Goal: Information Seeking & Learning: Learn about a topic

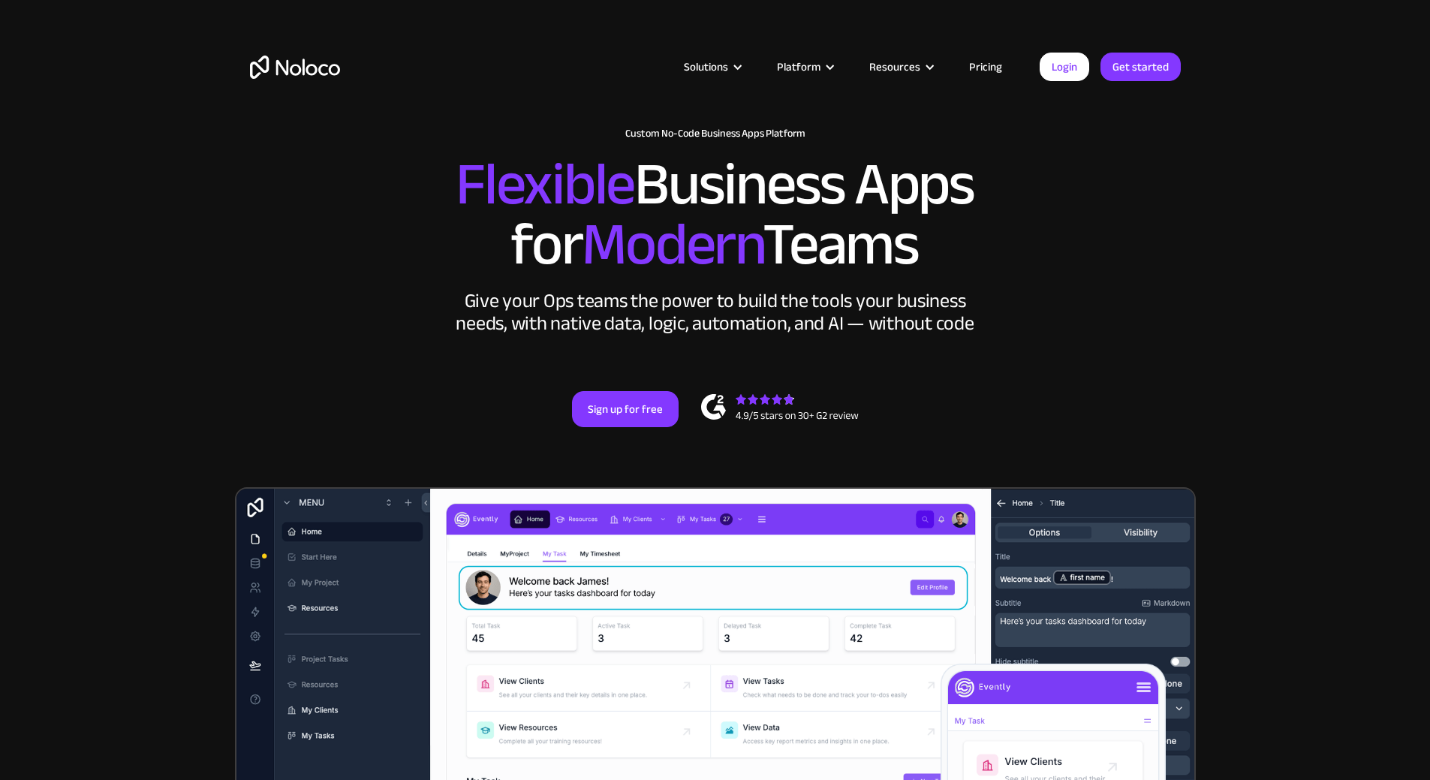
click at [977, 71] on link "Pricing" at bounding box center [986, 67] width 71 height 20
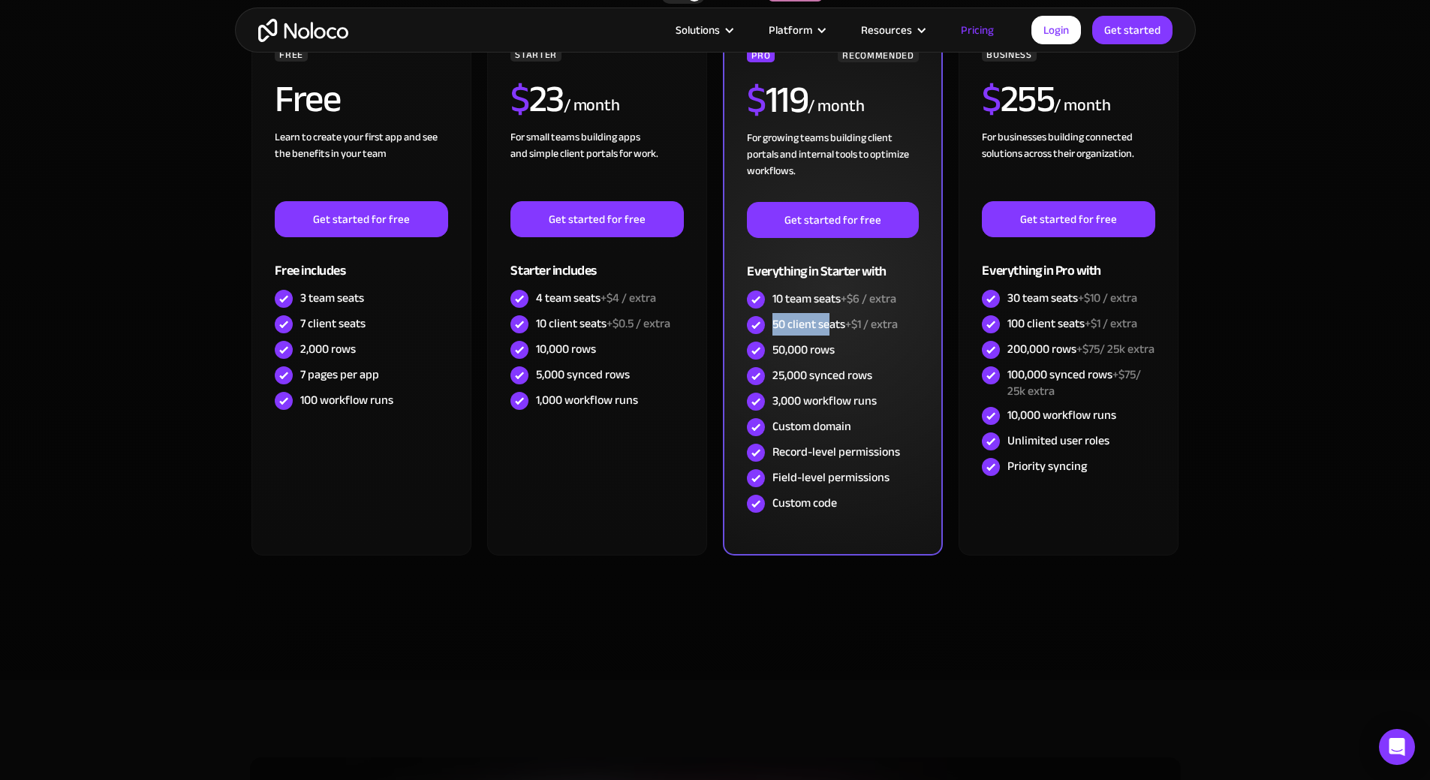
drag, startPoint x: 828, startPoint y: 324, endPoint x: 773, endPoint y: 325, distance: 55.6
click at [773, 325] on div "50 client seats +$1 / extra" at bounding box center [835, 324] width 125 height 17
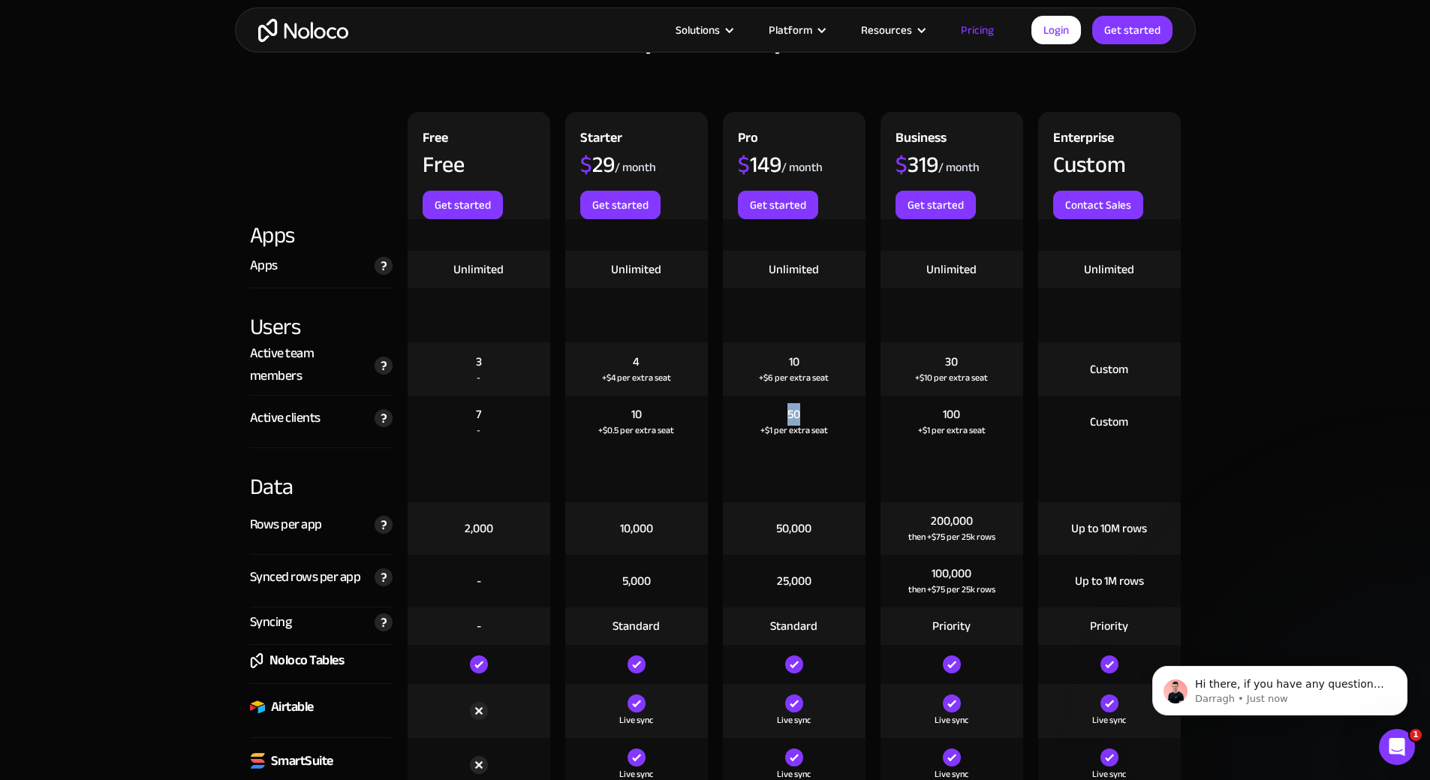
drag, startPoint x: 787, startPoint y: 413, endPoint x: 802, endPoint y: 417, distance: 15.7
click at [802, 417] on div "50 +$1 per extra seat" at bounding box center [794, 422] width 143 height 53
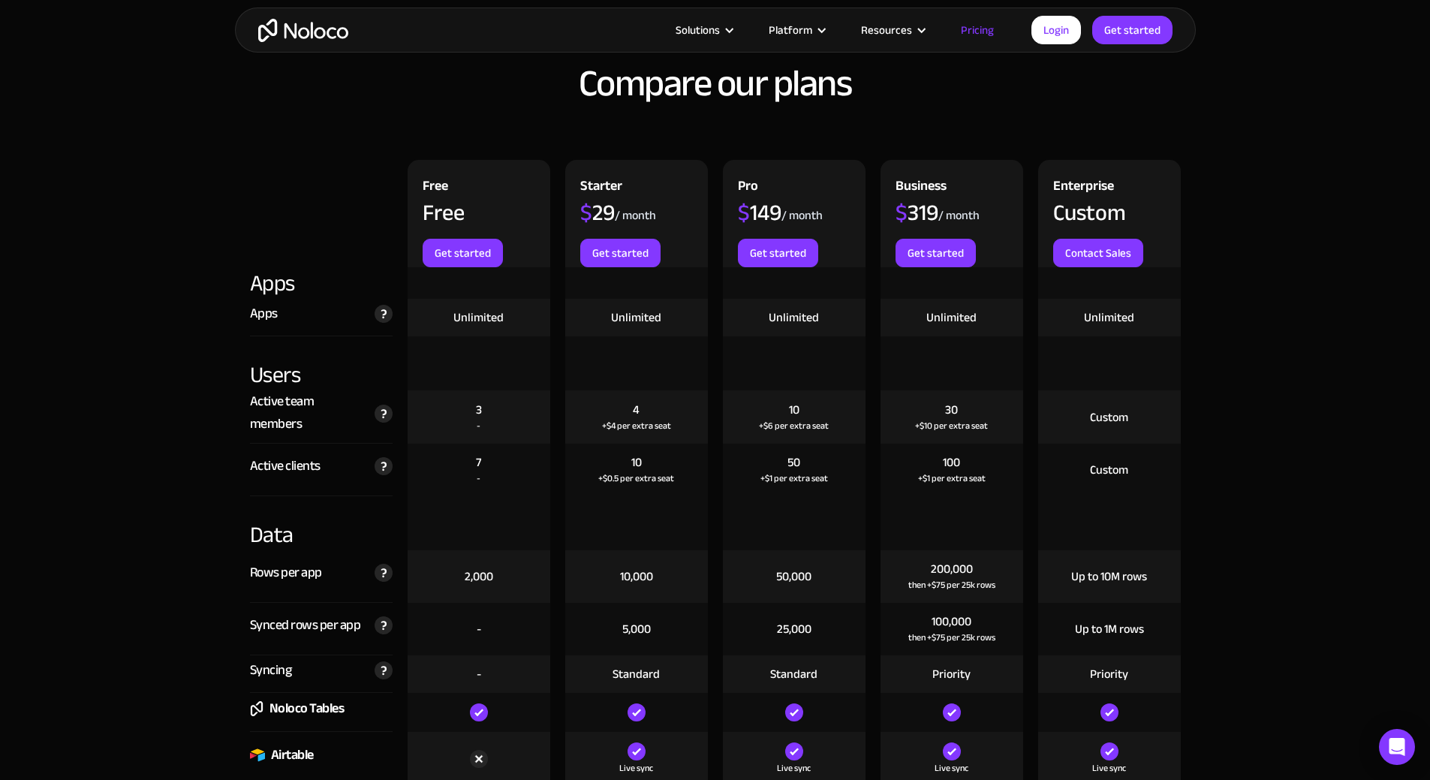
scroll to position [1427, 0]
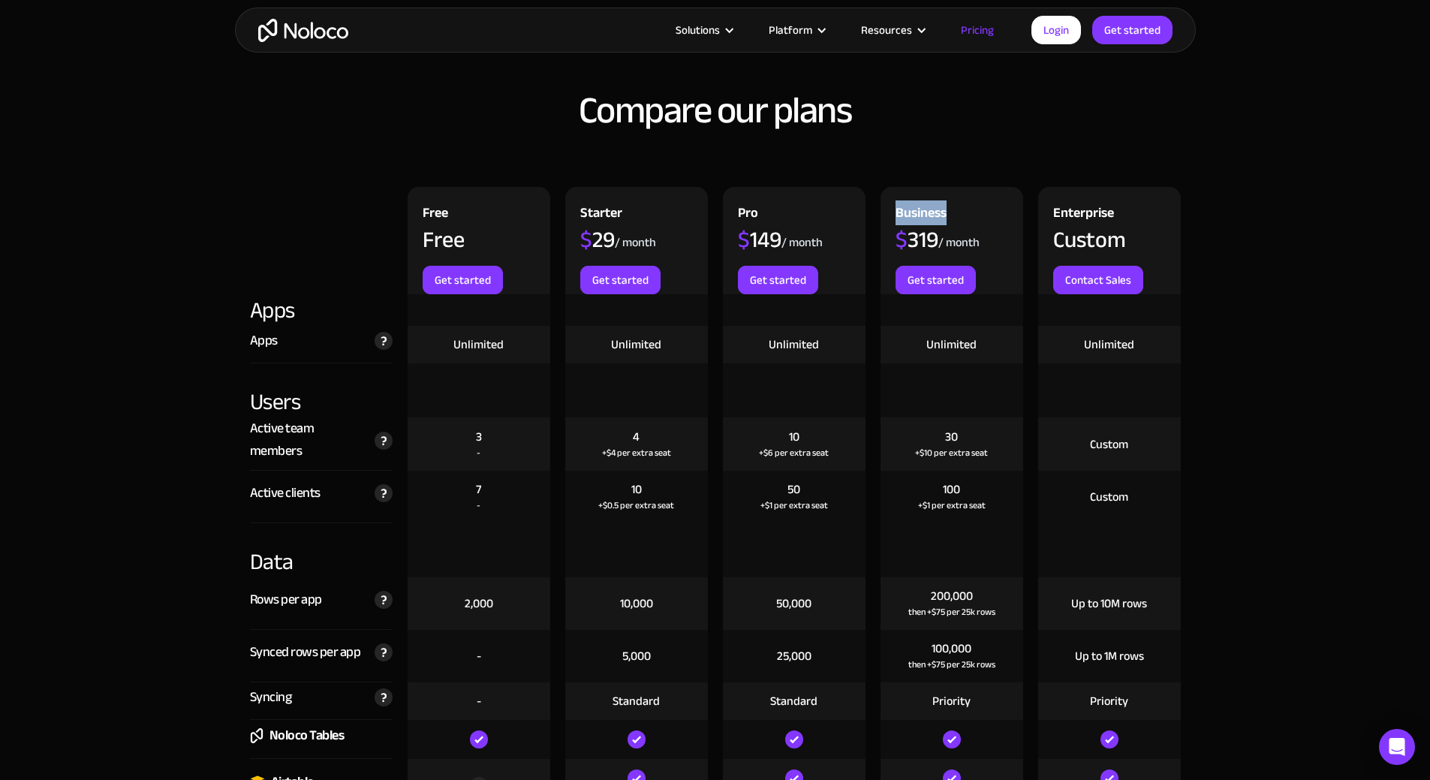
drag, startPoint x: 888, startPoint y: 209, endPoint x: 945, endPoint y: 211, distance: 57.1
click at [945, 211] on div "Business $ 319 / month Get started" at bounding box center [952, 240] width 143 height 107
click at [945, 211] on div "Business" at bounding box center [921, 215] width 51 height 26
drag, startPoint x: 926, startPoint y: 351, endPoint x: 1007, endPoint y: 348, distance: 81.1
click at [1007, 348] on div "Unlimited" at bounding box center [952, 345] width 143 height 38
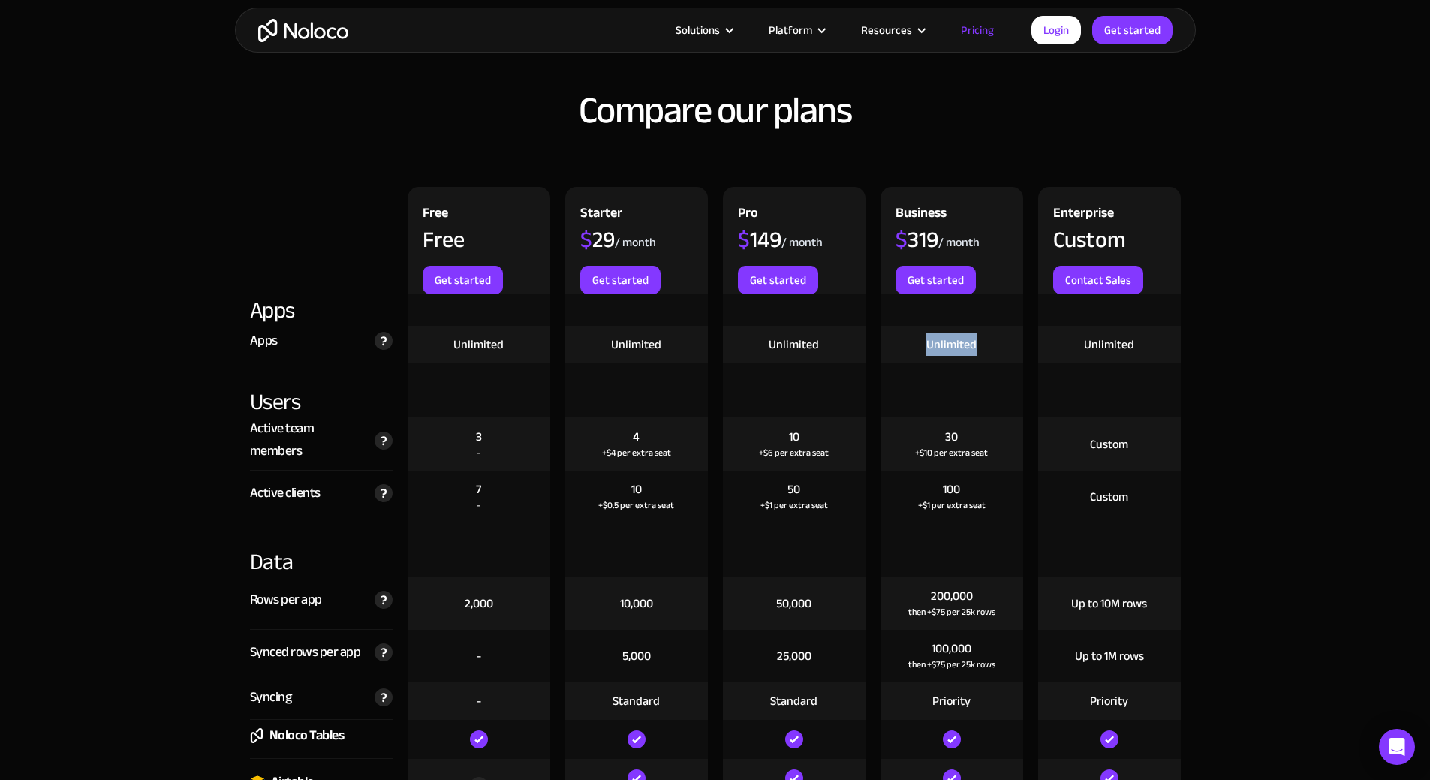
click at [1007, 348] on div "Unlimited" at bounding box center [952, 345] width 143 height 38
drag, startPoint x: 788, startPoint y: 481, endPoint x: 804, endPoint y: 486, distance: 16.6
click at [804, 486] on div "50 +$1 per extra seat" at bounding box center [794, 497] width 143 height 53
drag, startPoint x: 939, startPoint y: 488, endPoint x: 985, endPoint y: 504, distance: 48.4
click at [985, 504] on div "100 +$1 per extra seat" at bounding box center [952, 497] width 143 height 53
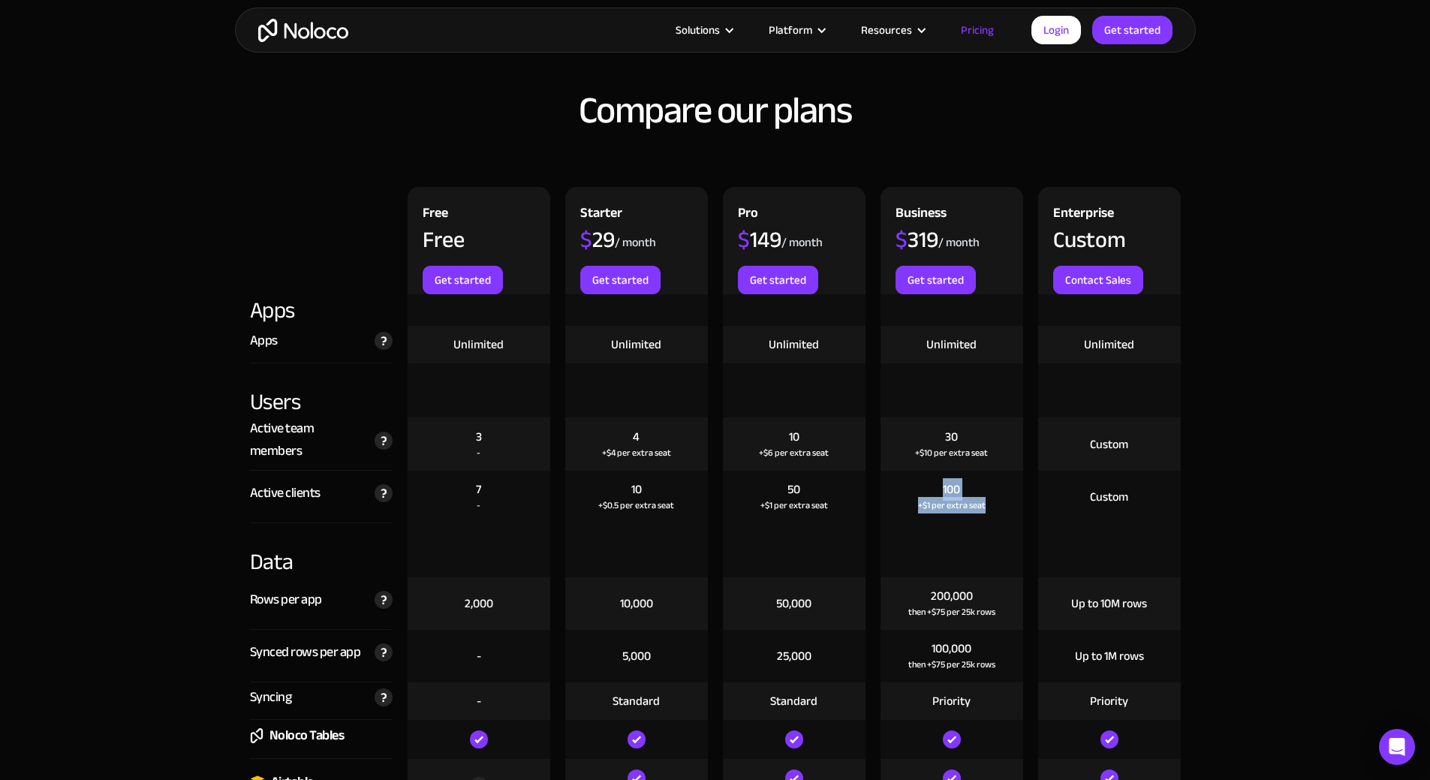
click at [983, 505] on div "+$1 per extra seat" at bounding box center [952, 505] width 68 height 15
drag, startPoint x: 983, startPoint y: 505, endPoint x: 943, endPoint y: 491, distance: 42.3
click at [943, 491] on div "100 +$1 per extra seat" at bounding box center [952, 497] width 143 height 53
click at [943, 491] on div "100" at bounding box center [951, 489] width 17 height 17
drag, startPoint x: 943, startPoint y: 491, endPoint x: 983, endPoint y: 509, distance: 43.7
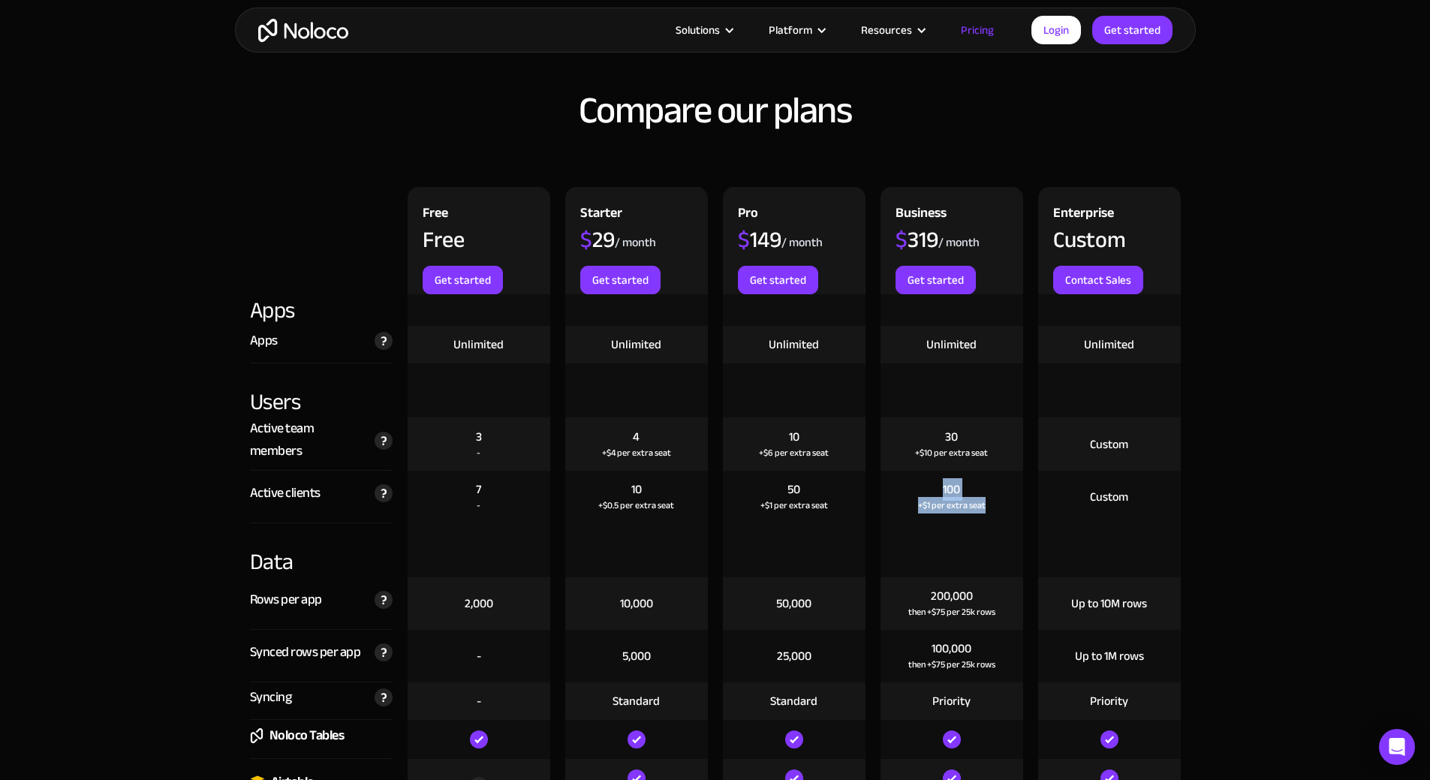
click at [983, 509] on div "100 +$1 per extra seat" at bounding box center [952, 497] width 143 height 53
click at [983, 509] on div "+$1 per extra seat" at bounding box center [952, 505] width 68 height 15
drag, startPoint x: 983, startPoint y: 509, endPoint x: 927, endPoint y: 489, distance: 59.1
click at [927, 489] on div "100 +$1 per extra seat" at bounding box center [952, 497] width 143 height 53
